Goal: Task Accomplishment & Management: Use online tool/utility

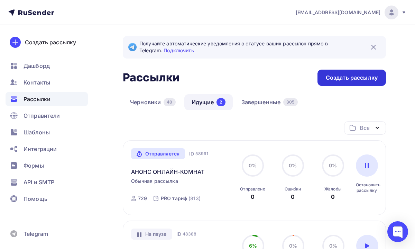
click at [333, 79] on div "Создать рассылку" at bounding box center [352, 78] width 52 height 8
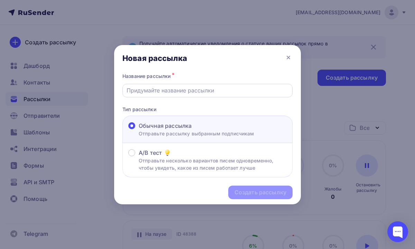
click at [204, 87] on input "text" at bounding box center [208, 90] width 162 height 8
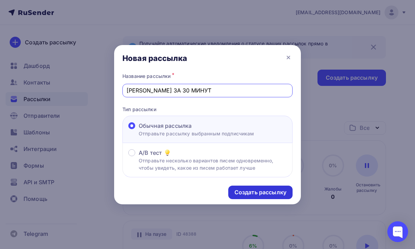
type input "[PERSON_NAME] ЗА 30 МИНУТ"
click at [246, 190] on div "Создать рассылку" at bounding box center [261, 192] width 52 height 8
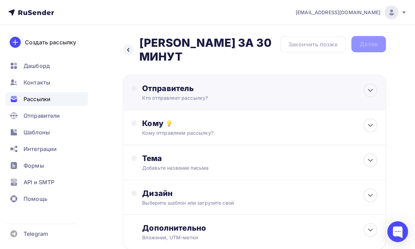
click at [272, 94] on div "Кто отправляет рассылку?" at bounding box center [209, 97] width 135 height 7
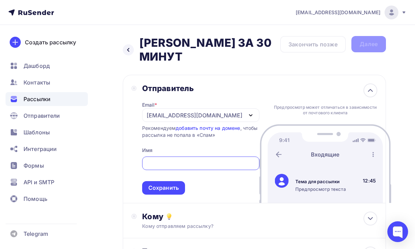
click at [227, 108] on div "[EMAIL_ADDRESS][DOMAIN_NAME]" at bounding box center [200, 114] width 117 height 13
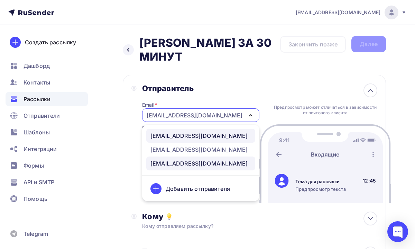
click at [211, 131] on div "[EMAIL_ADDRESS][DOMAIN_NAME]" at bounding box center [198, 135] width 97 height 8
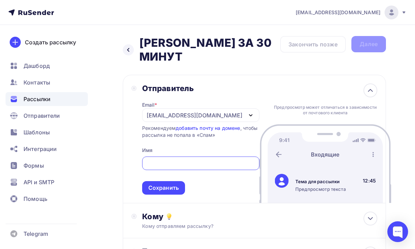
click at [186, 159] on input "text" at bounding box center [200, 163] width 109 height 8
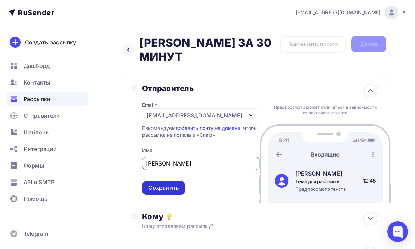
type input "[PERSON_NAME]"
click at [177, 184] on div "Сохранить" at bounding box center [163, 188] width 30 height 8
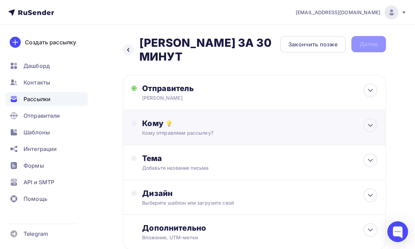
click at [214, 129] on div "Кому отправляем рассылку?" at bounding box center [248, 132] width 212 height 7
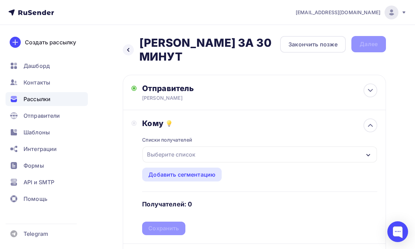
click at [197, 149] on div "Выберите список" at bounding box center [171, 154] width 54 height 12
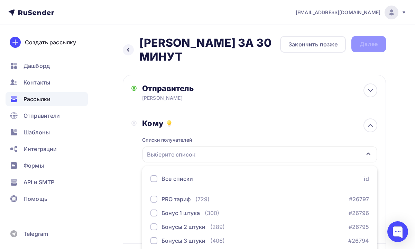
scroll to position [85, 0]
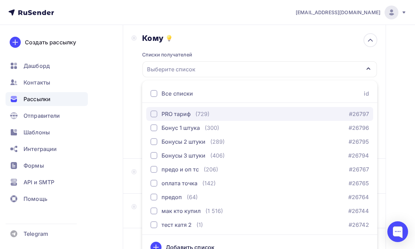
click at [200, 110] on div "(729)" at bounding box center [202, 114] width 14 height 8
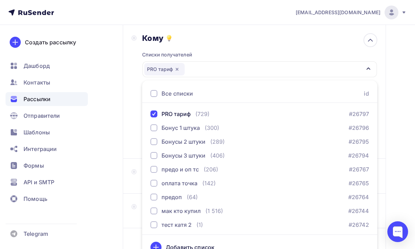
click at [391, 132] on div "Назад АНОНС ЗА 30 МИНУТ [PERSON_NAME] ЗА 30 МИНУТ Закончить позже Далее Отправи…" at bounding box center [207, 124] width 415 height 368
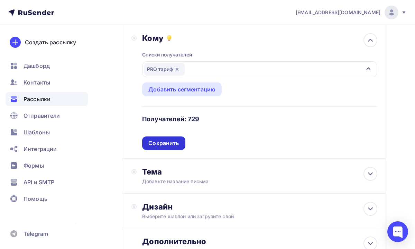
click at [160, 139] on div "Сохранить" at bounding box center [163, 143] width 30 height 8
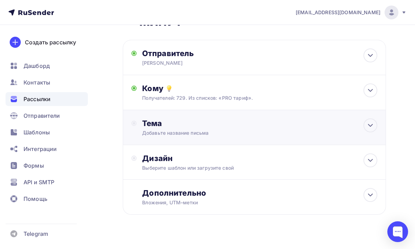
click at [189, 127] on div "Тема Добавьте название письма Тема * Рекомендуем использовать не более 150 симв…" at bounding box center [254, 127] width 263 height 35
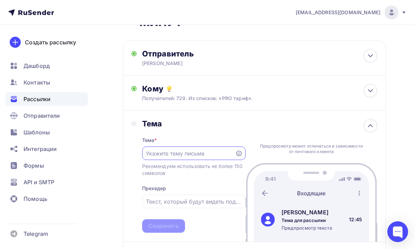
scroll to position [0, 0]
paste input "Через 30 минут начнется наша встреча!"
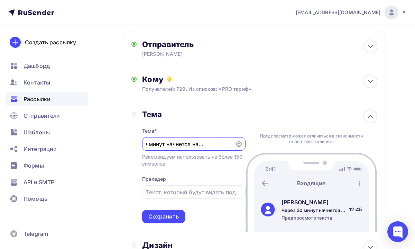
scroll to position [49, 0]
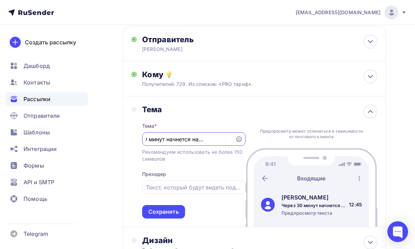
click at [151, 135] on input "Через 30 минут начнется наша встреча!" at bounding box center [188, 139] width 85 height 8
type input "Через 30 минут начнется наша встреча!"
click at [158, 208] on div "Сохранить" at bounding box center [163, 212] width 30 height 8
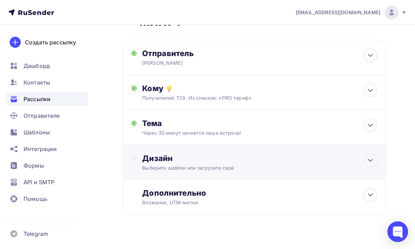
click at [222, 164] on div "Выберите шаблон или загрузите свой" at bounding box center [248, 167] width 212 height 7
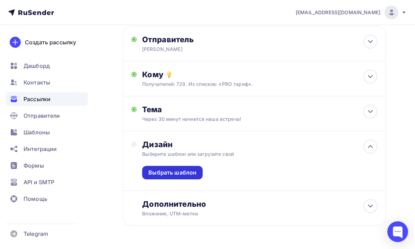
click at [189, 168] on div "Выбрать шаблон" at bounding box center [172, 172] width 48 height 8
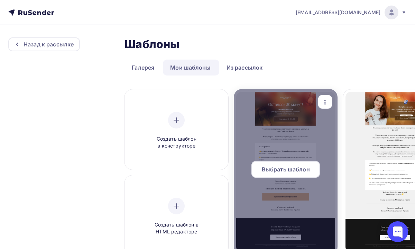
click at [266, 172] on span "Выбрать шаблон" at bounding box center [286, 169] width 48 height 8
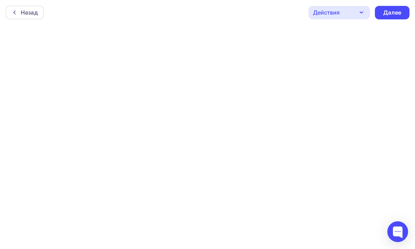
scroll to position [2, 0]
click at [377, 11] on div "Далее" at bounding box center [392, 10] width 35 height 13
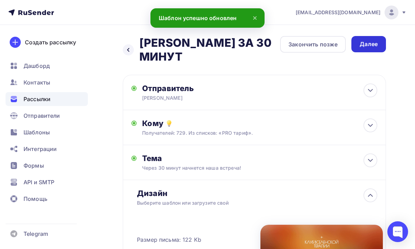
click at [362, 41] on div "Далее" at bounding box center [369, 44] width 18 height 8
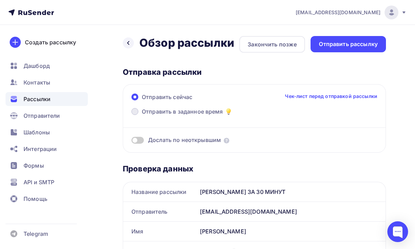
click at [203, 114] on span "Отправить в заданное время" at bounding box center [182, 111] width 81 height 8
click at [142, 116] on input "Отправить в заданное время" at bounding box center [142, 116] width 0 height 0
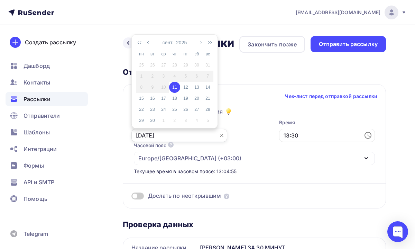
click at [141, 136] on input "[DATE]" at bounding box center [179, 135] width 96 height 13
click at [226, 145] on div "Часовой пояс По умолчанию используется часовой пояс из настроек вашего акаунта …" at bounding box center [254, 153] width 241 height 23
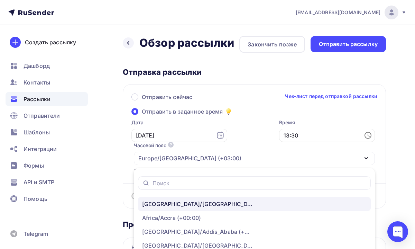
scroll to position [57, 0]
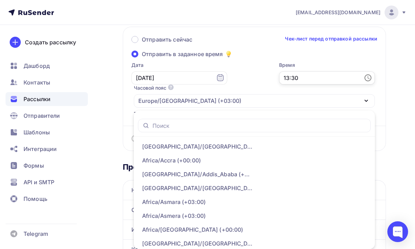
click at [348, 78] on input "13:30" at bounding box center [327, 77] width 96 height 13
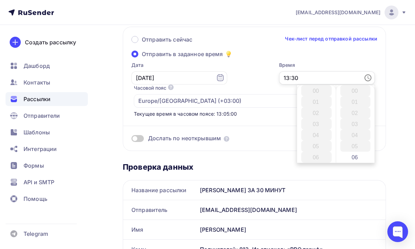
scroll to position [332, 0]
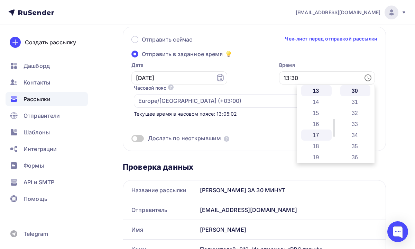
click at [316, 135] on li "17" at bounding box center [316, 134] width 30 height 11
type input "17:30"
click at [393, 116] on div "Назад Обзор рассылки Обзор рассылки Закончить позже Отправить рассылку Отправка…" at bounding box center [207, 252] width 415 height 570
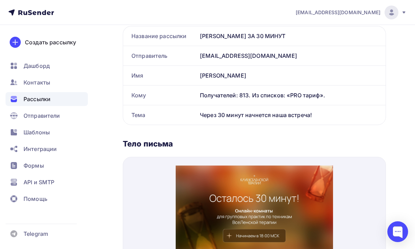
scroll to position [0, 0]
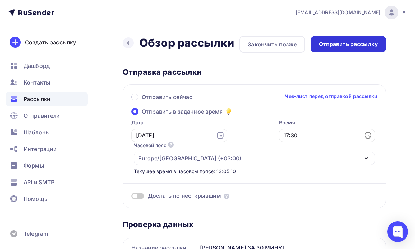
click at [349, 43] on div "Отправить рассылку" at bounding box center [348, 44] width 59 height 8
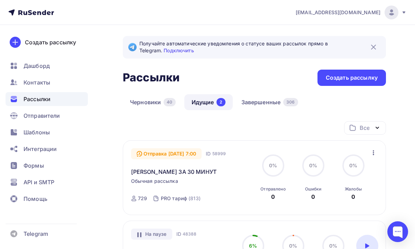
click at [374, 154] on icon "button" at bounding box center [373, 152] width 8 height 8
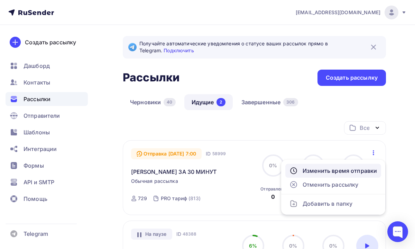
click at [347, 174] on div "Изменить время отправки" at bounding box center [334, 170] width 88 height 8
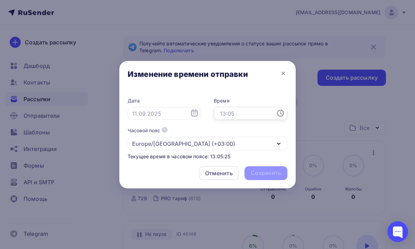
click at [237, 116] on input "text" at bounding box center [251, 113] width 74 height 13
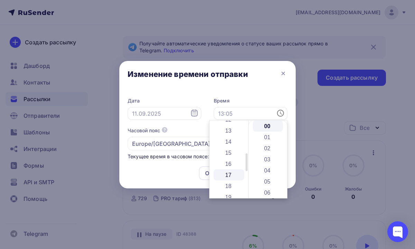
click at [230, 177] on li "17" at bounding box center [229, 174] width 30 height 11
click at [272, 171] on li "30" at bounding box center [268, 172] width 30 height 11
type input "17:30"
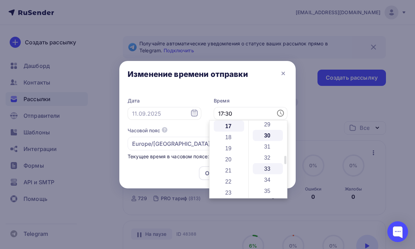
scroll to position [332, 0]
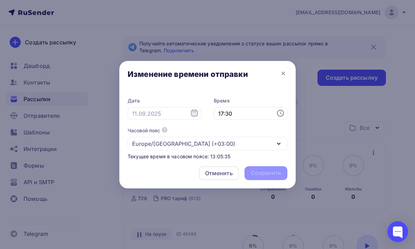
click at [292, 130] on div "Дата Время 17:30 Часовой пояс По умолчанию используется часовой пояс из настрое…" at bounding box center [207, 125] width 176 height 71
click at [259, 174] on div "Отменить Сохранить" at bounding box center [207, 174] width 176 height 28
click at [262, 175] on div "Отменить Сохранить" at bounding box center [207, 174] width 176 height 28
click at [182, 117] on input "text" at bounding box center [165, 113] width 74 height 13
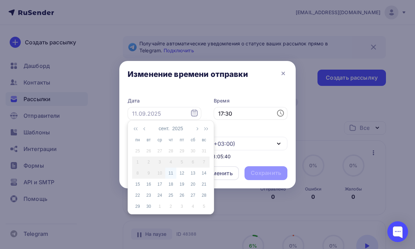
click at [169, 175] on div "11" at bounding box center [170, 173] width 11 height 6
type input "[DATE]"
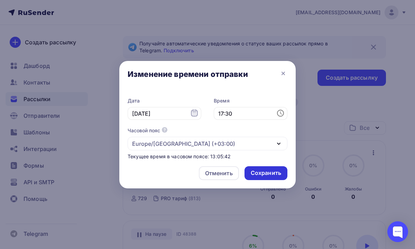
click at [254, 171] on div "Сохранить" at bounding box center [266, 173] width 30 height 8
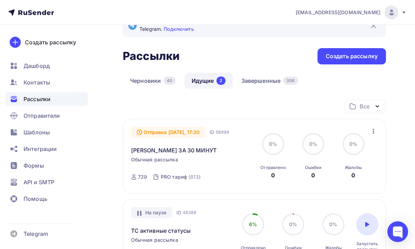
scroll to position [0, 0]
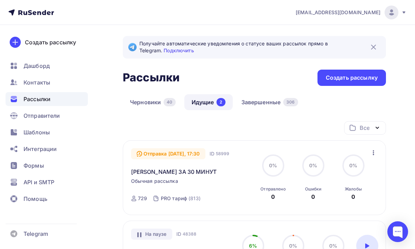
click at [379, 128] on icon "button" at bounding box center [377, 127] width 8 height 8
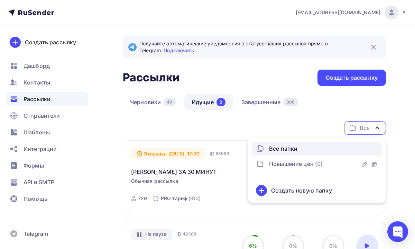
click at [383, 111] on div "Черновики 40 Идущие 2 Завершенные 306" at bounding box center [254, 107] width 263 height 27
